Goal: Check status: Check status

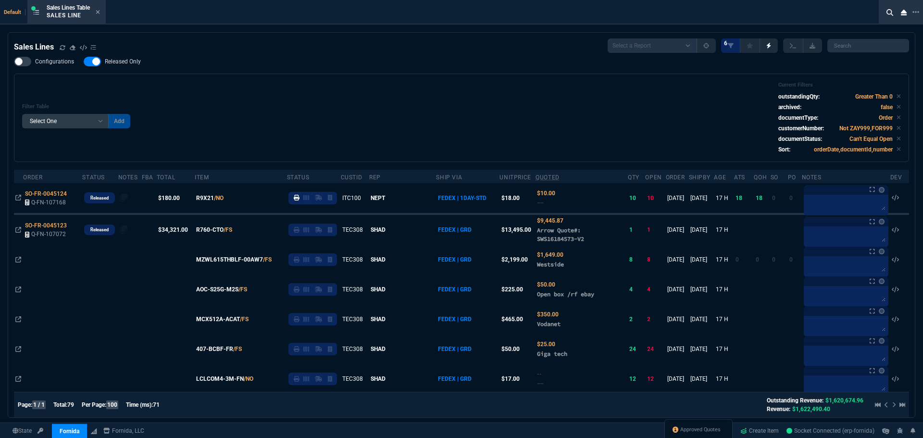
select select
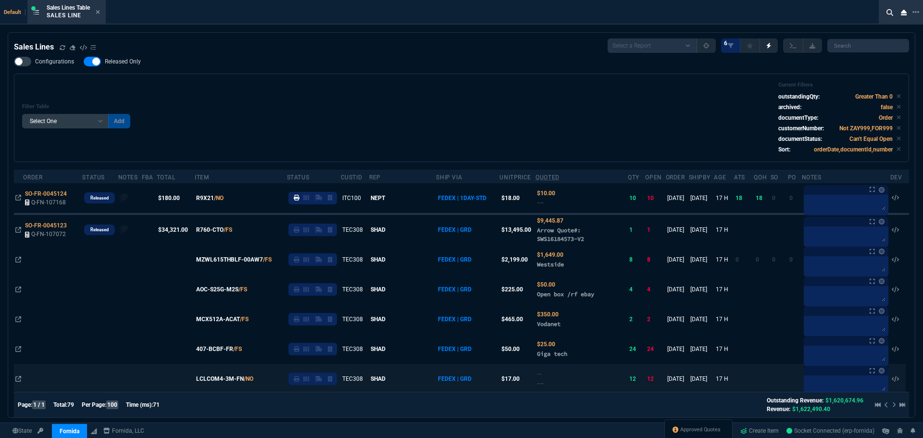
drag, startPoint x: 72, startPoint y: 418, endPoint x: 89, endPoint y: 386, distance: 37.2
click at [0, 0] on div "ZaynTek Fornida" at bounding box center [0, 0] width 0 height 0
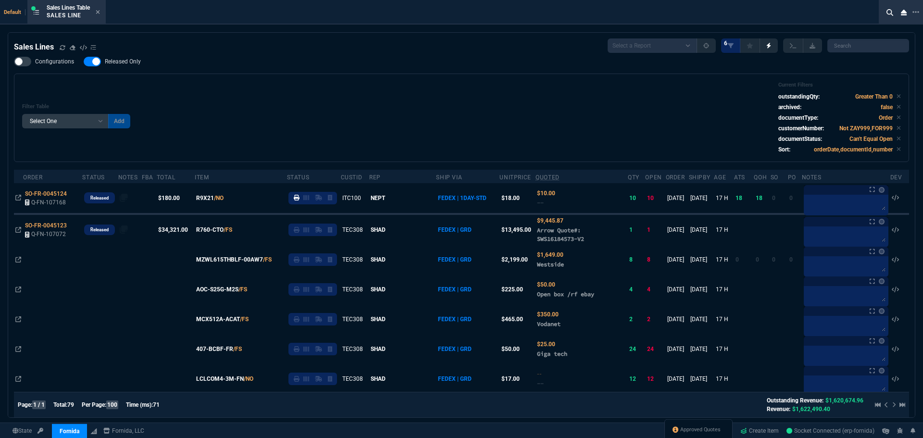
click at [0, 0] on span "ZaynTek" at bounding box center [0, 0] width 0 height 0
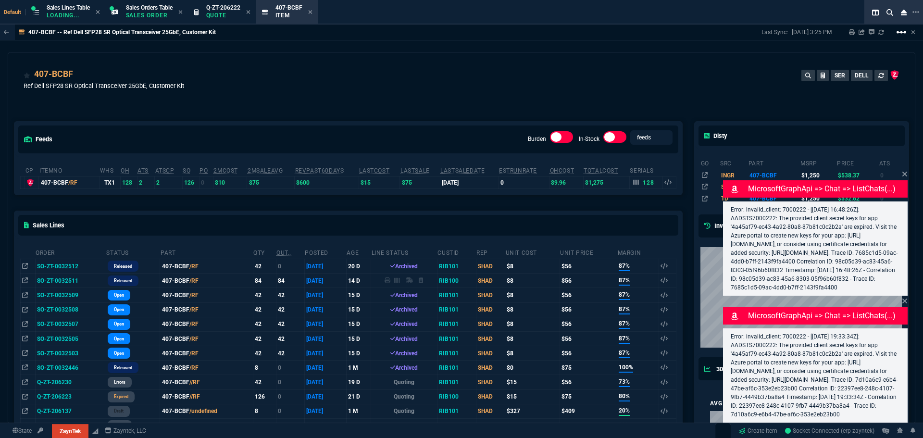
click at [900, 33] on mat-icon "linear_scale" at bounding box center [902, 32] width 12 height 12
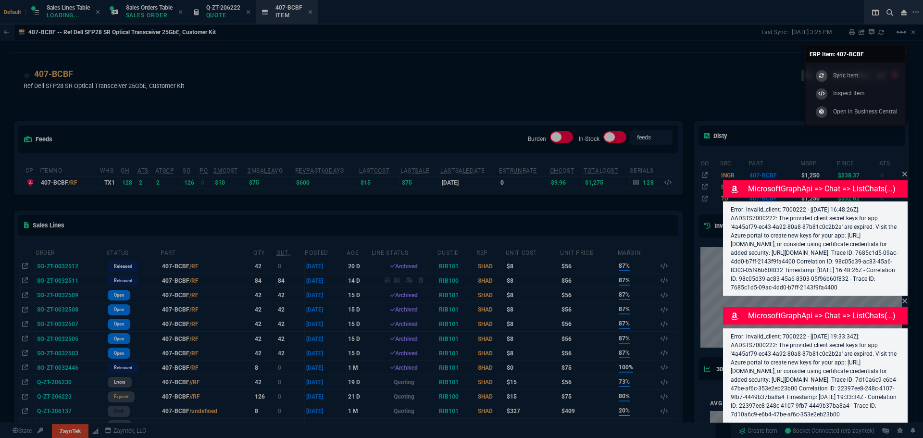
drag, startPoint x: 728, startPoint y: 56, endPoint x: 802, endPoint y: 41, distance: 75.5
click at [728, 56] on div at bounding box center [461, 219] width 923 height 438
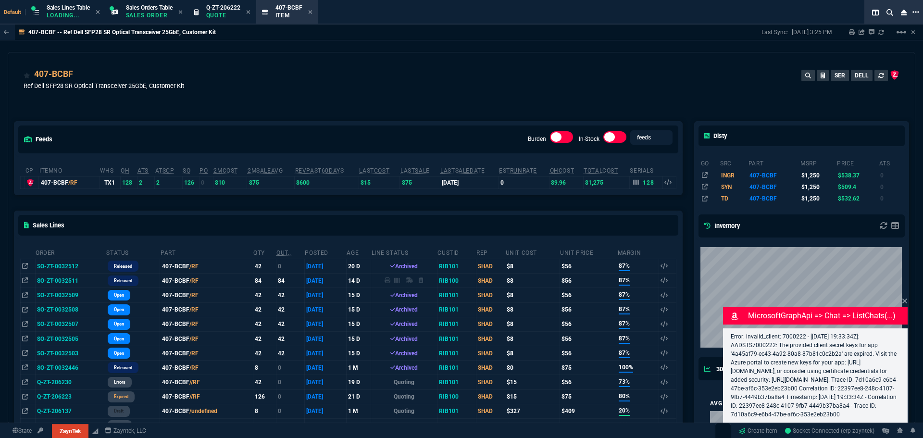
click at [917, 9] on icon at bounding box center [915, 12] width 7 height 8
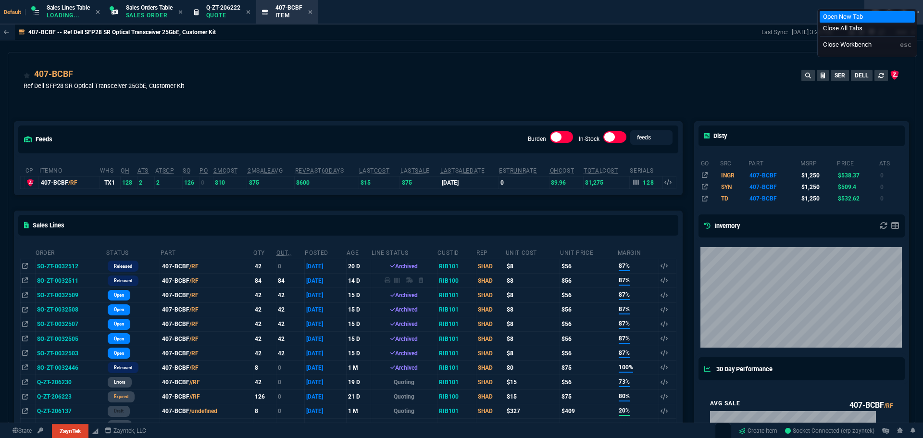
click at [839, 20] on li "Open New Tab" at bounding box center [867, 17] width 95 height 12
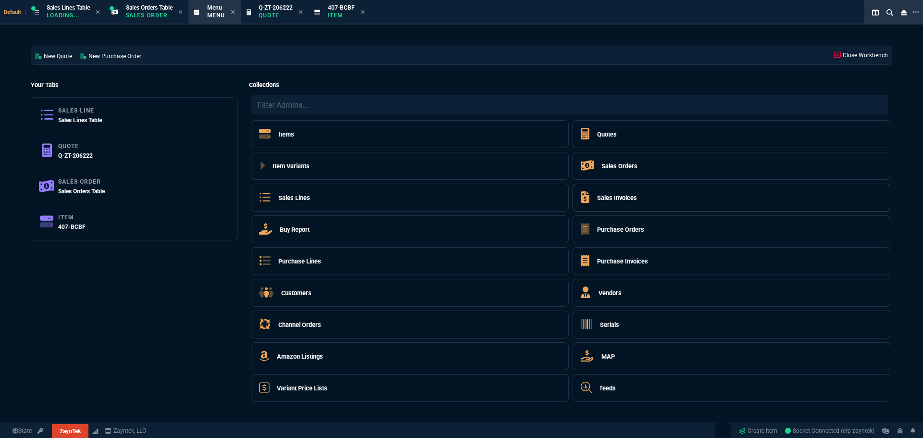
click at [636, 200] on h5 "Sales Invoices" at bounding box center [617, 197] width 40 height 9
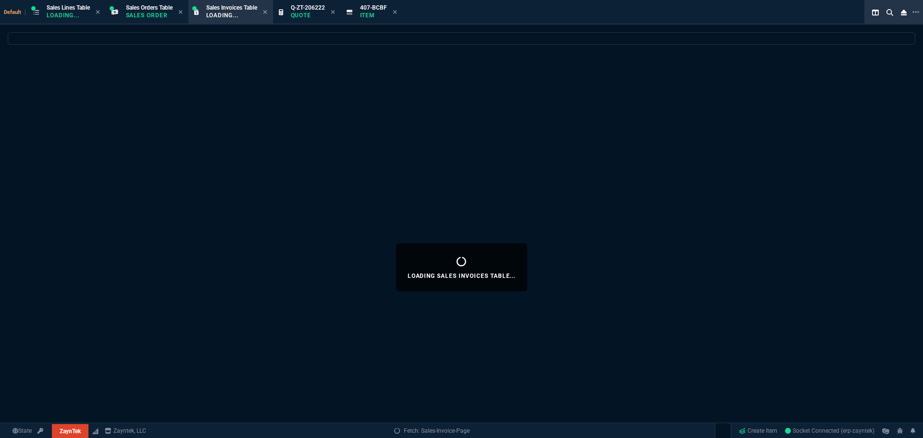
select select
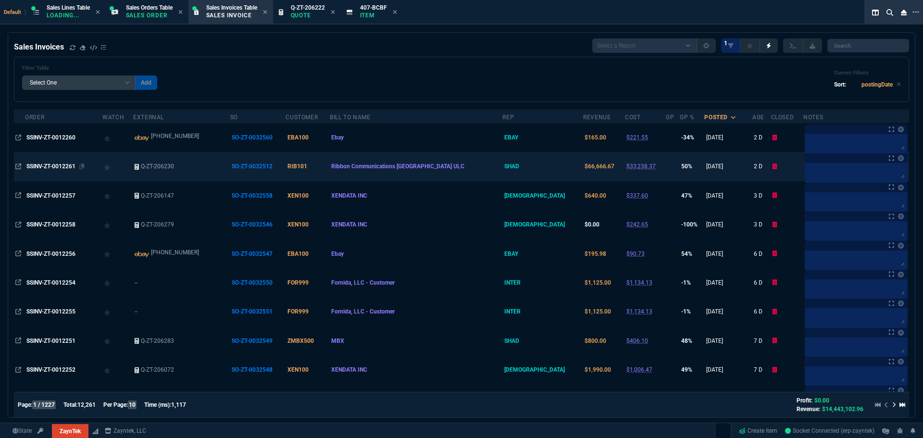
click at [64, 160] on td "SSINV-ZT-0012261" at bounding box center [63, 166] width 77 height 29
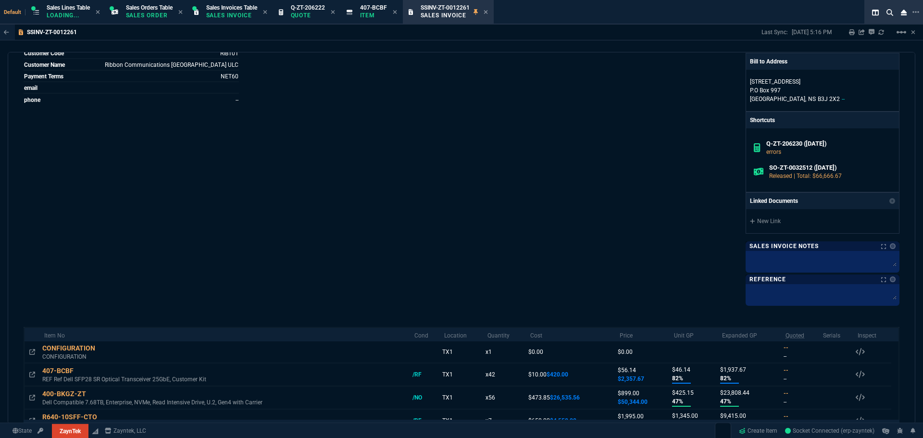
scroll to position [335, 0]
